Goal: Navigation & Orientation: Find specific page/section

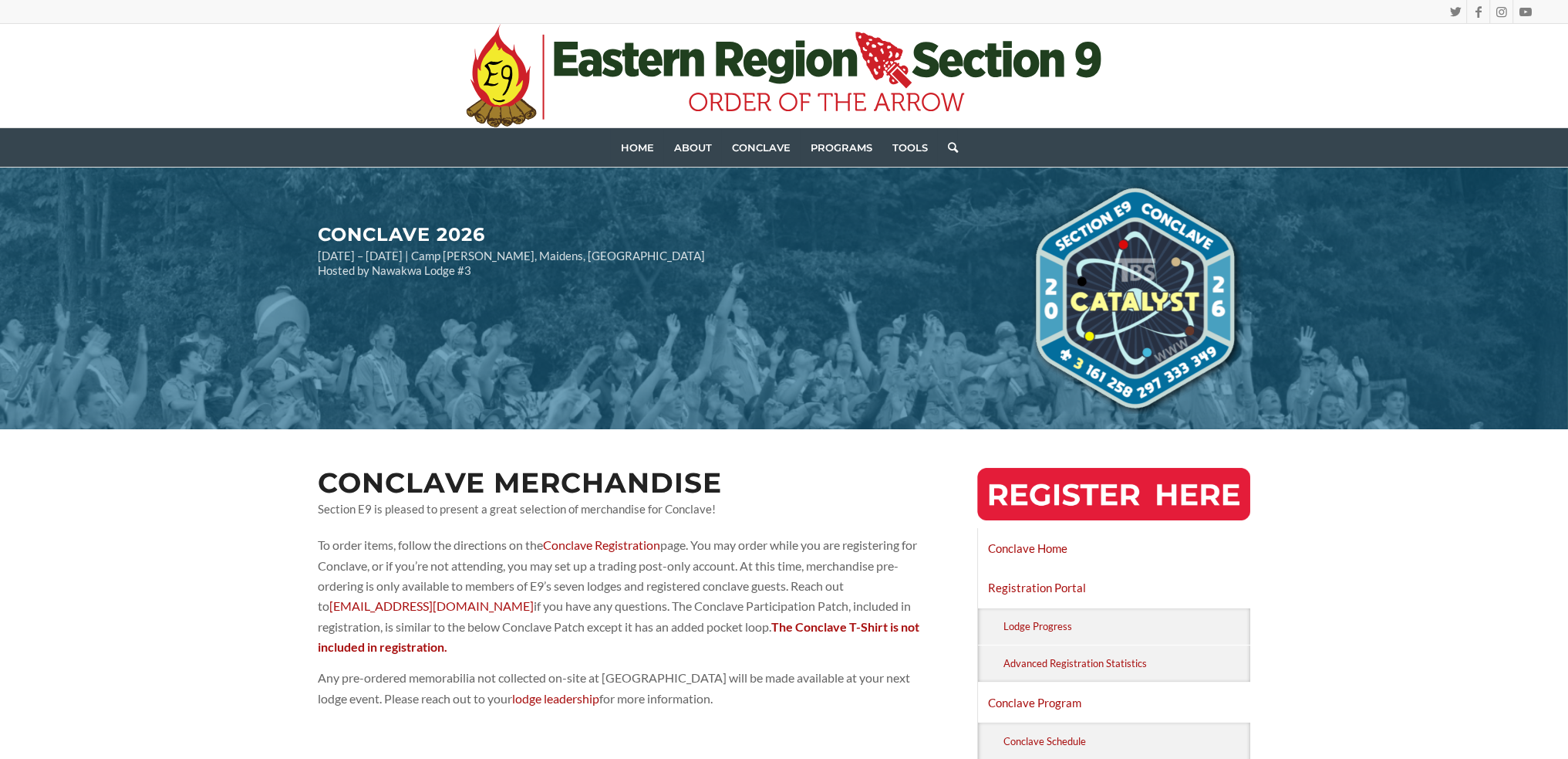
click at [559, 71] on icon at bounding box center [567, 59] width 24 height 34
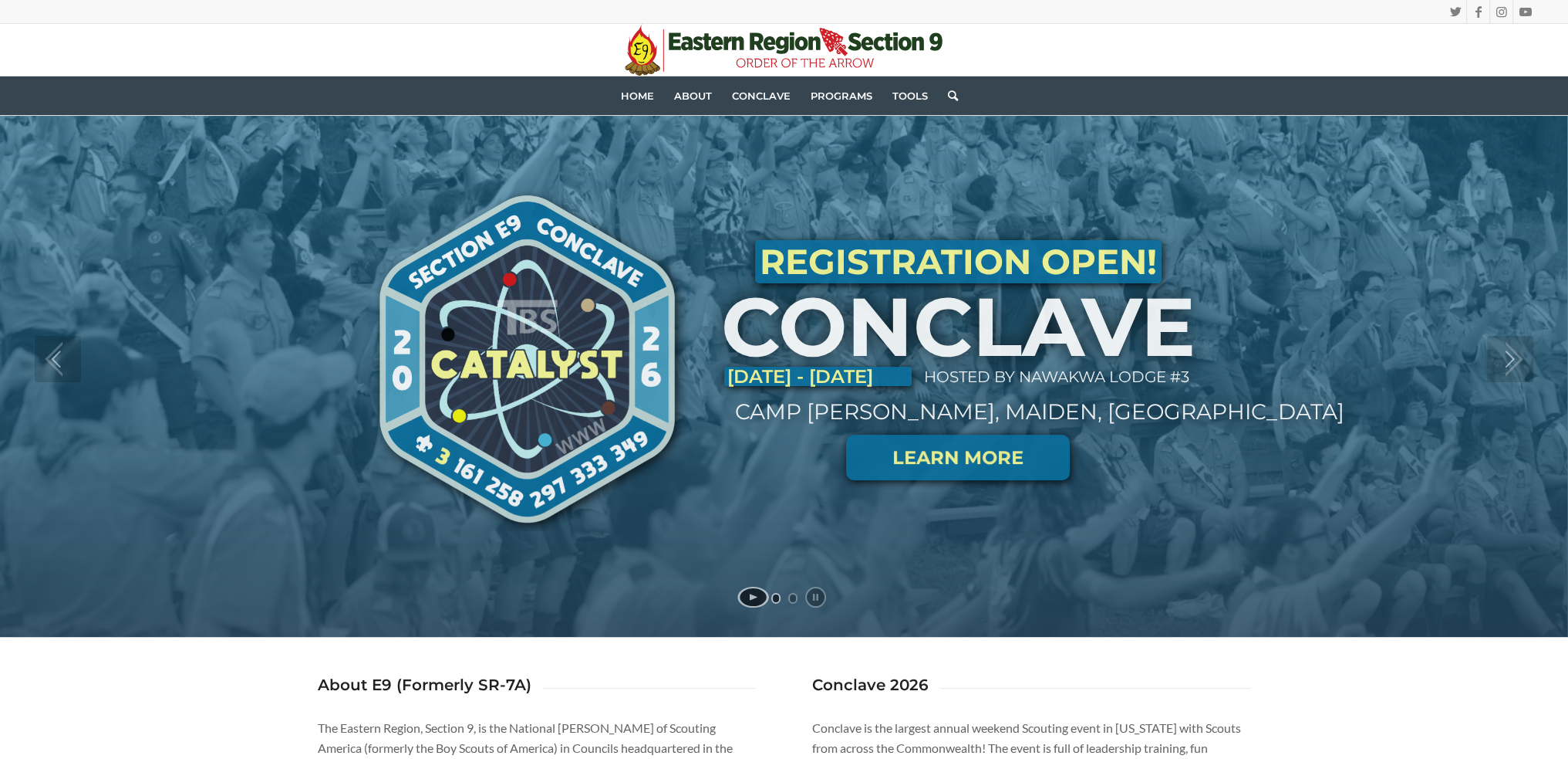
scroll to position [77, 0]
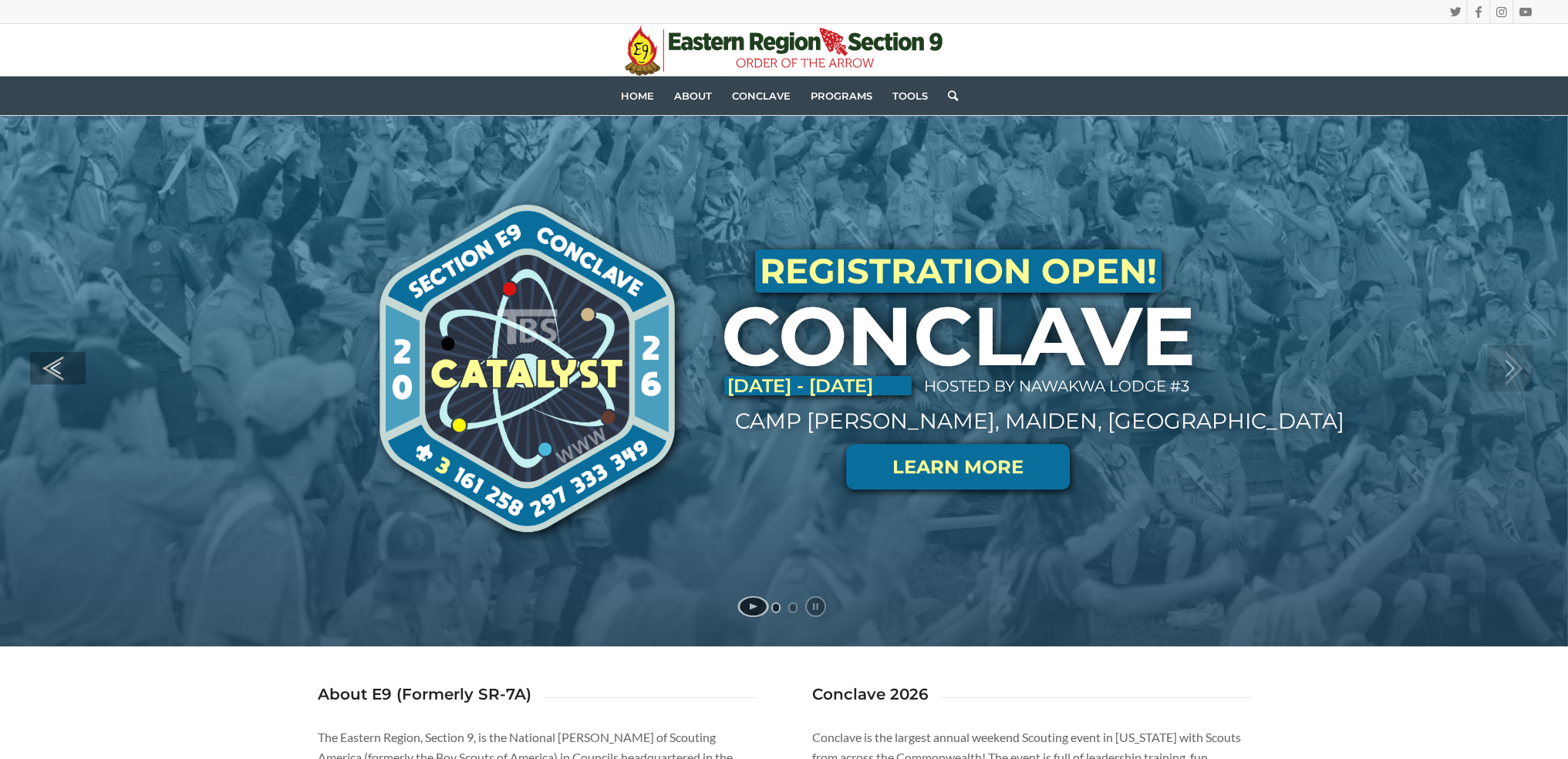
click at [59, 375] on link "jump to the previous slide" at bounding box center [58, 368] width 56 height 32
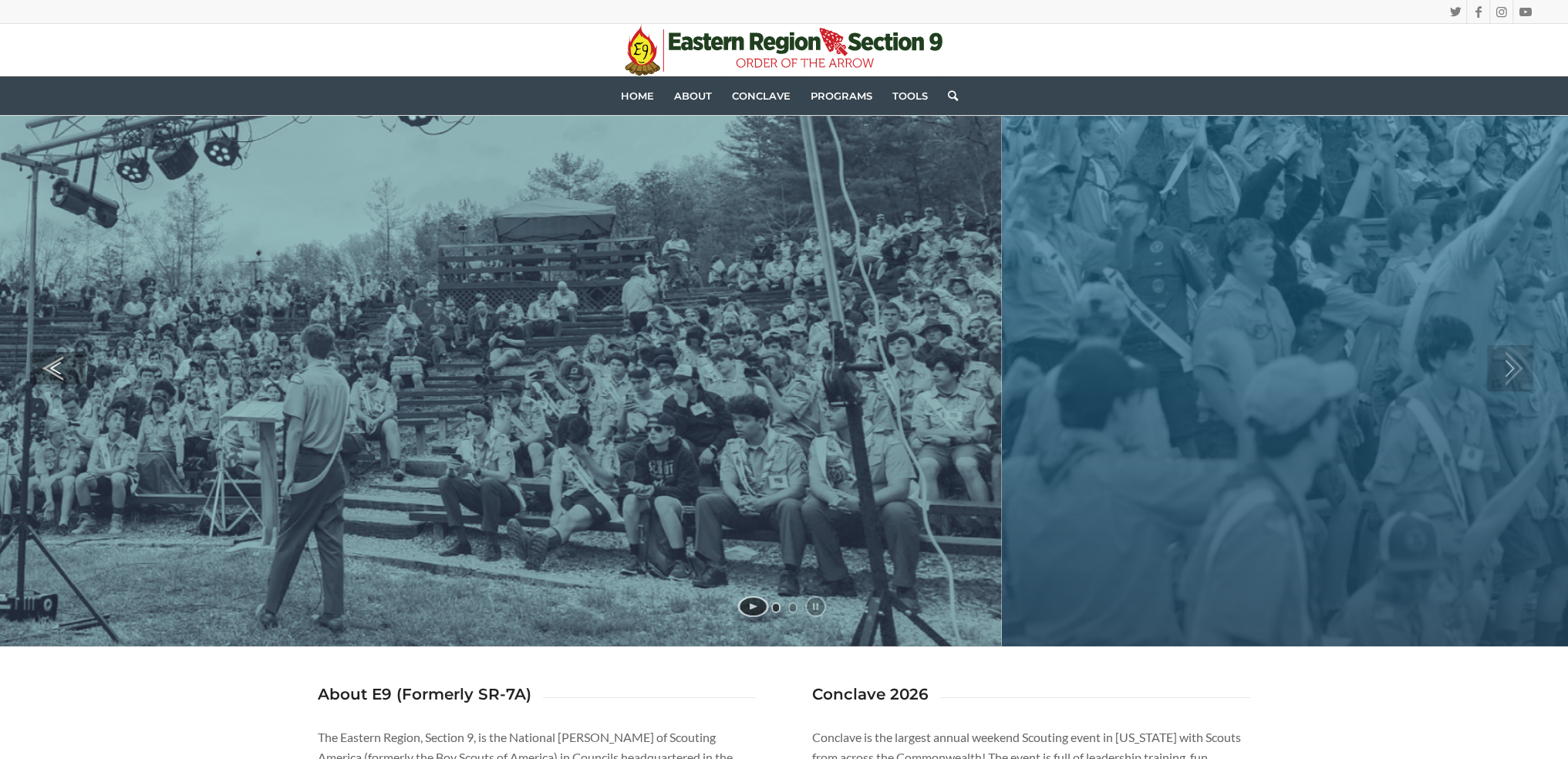
click at [59, 375] on link "jump to the previous slide" at bounding box center [58, 368] width 56 height 32
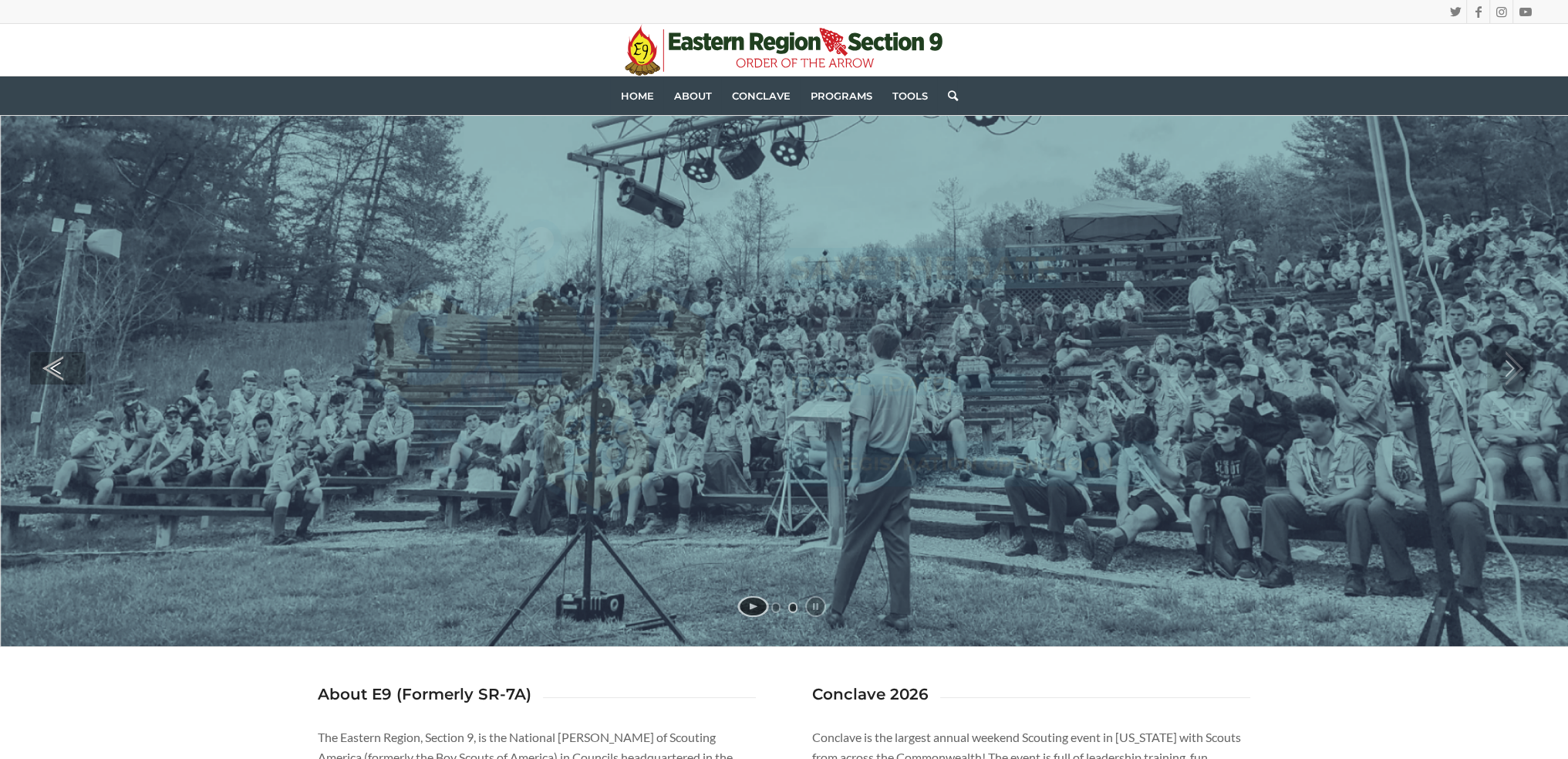
click at [59, 375] on link "jump to the previous slide" at bounding box center [58, 368] width 56 height 32
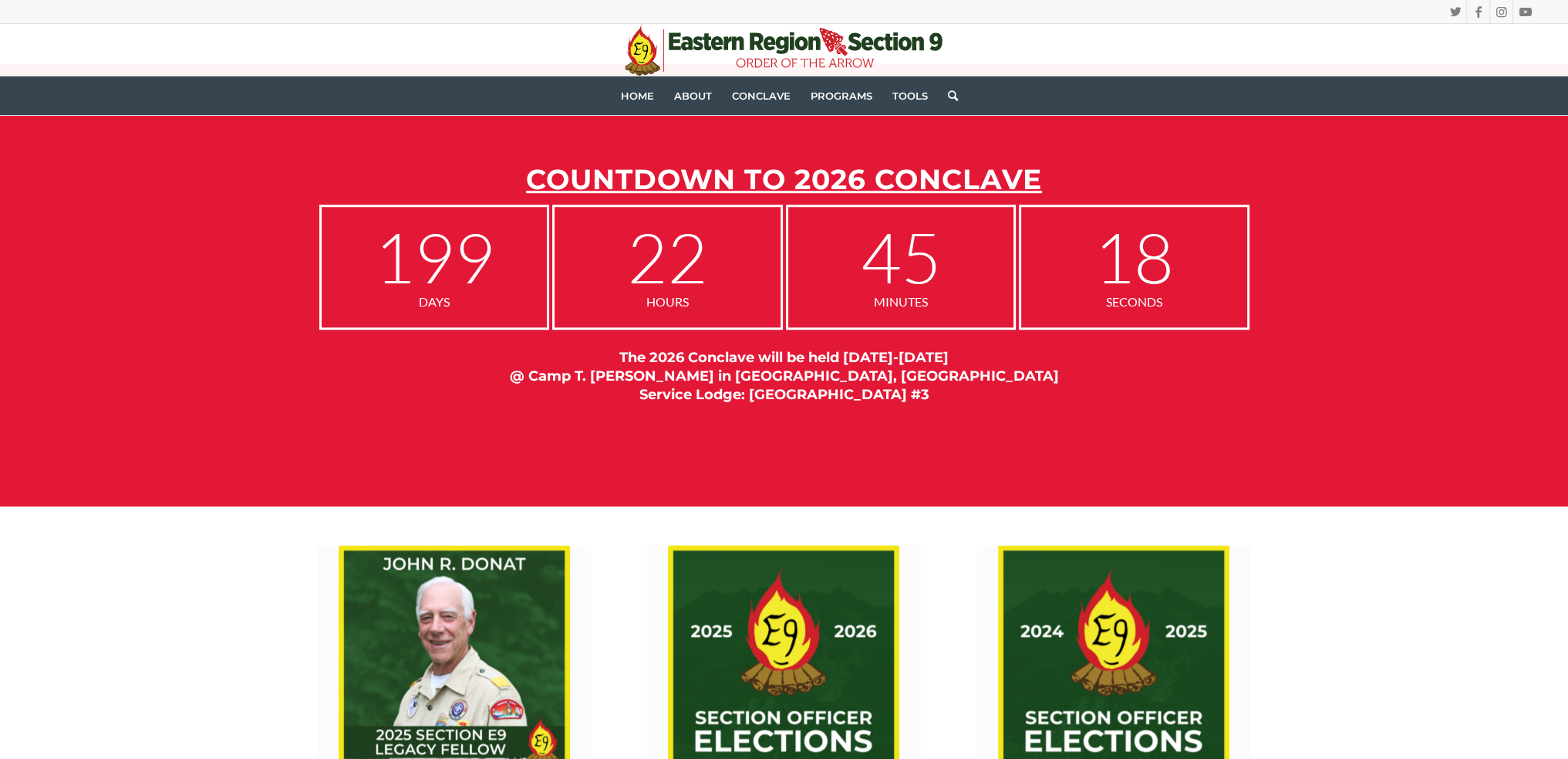
scroll to position [1519, 0]
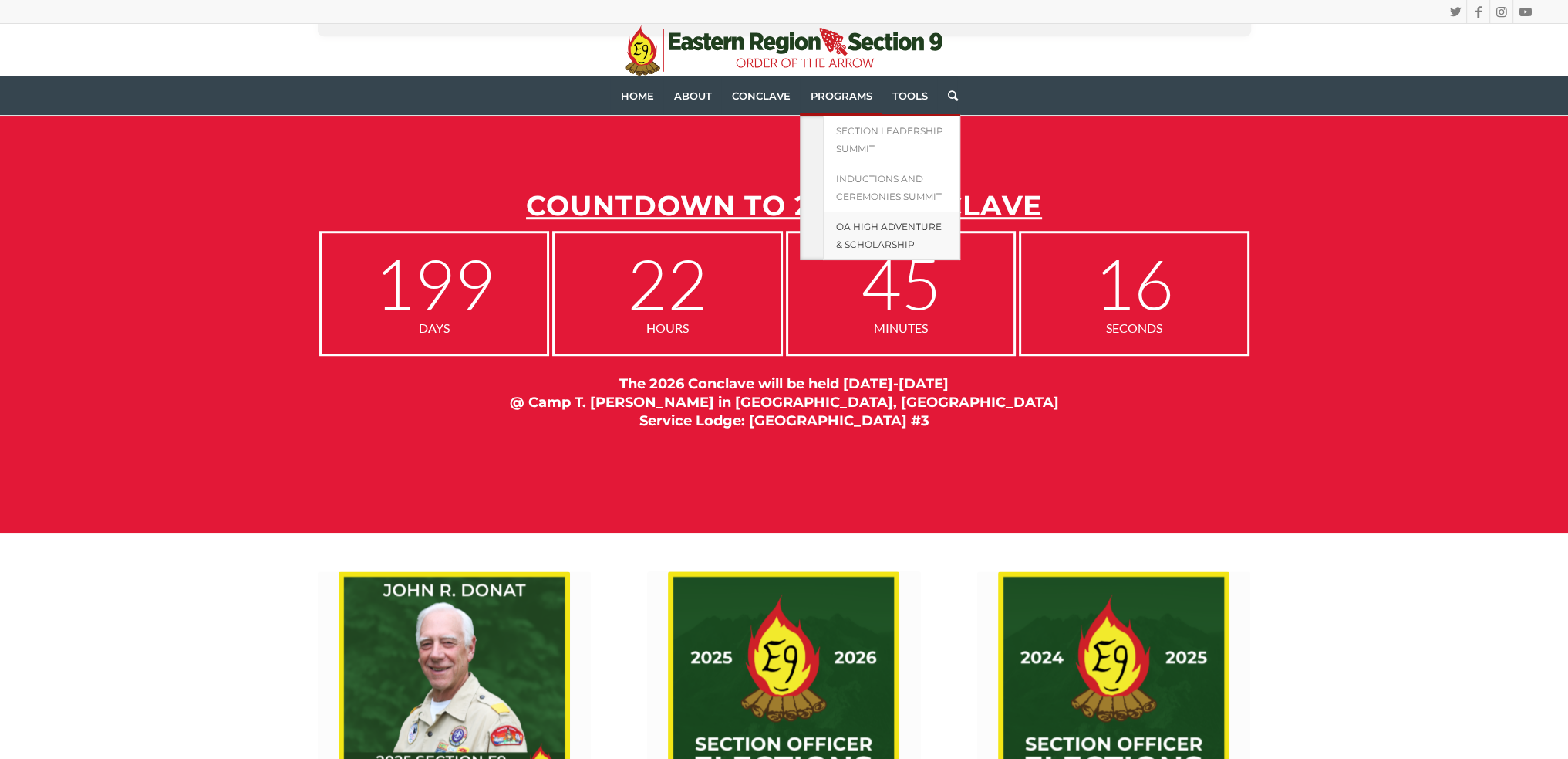
click at [873, 244] on span "OA High Adventure & Scholarship" at bounding box center [888, 235] width 106 height 29
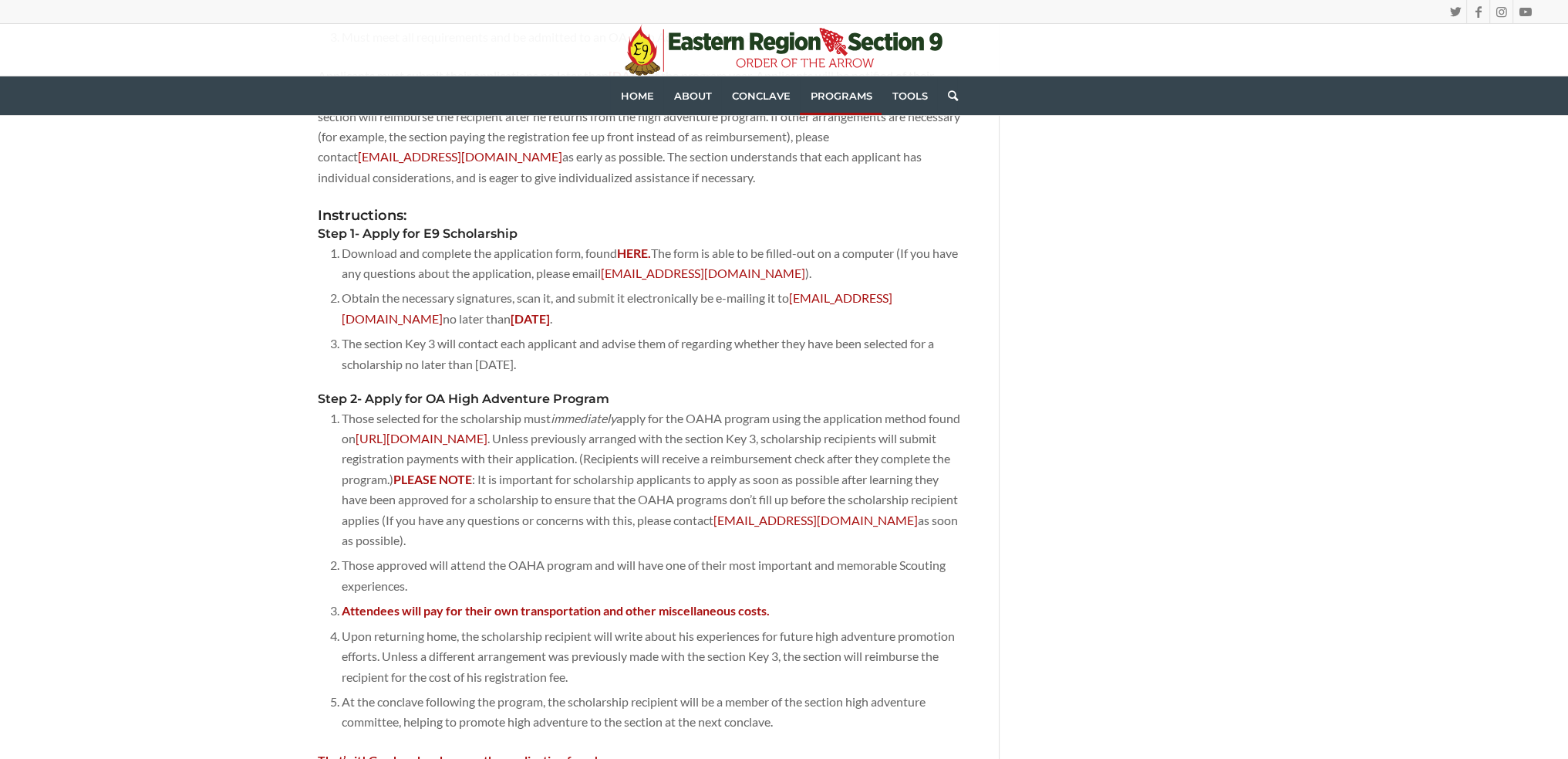
scroll to position [1543, 0]
